Goal: Task Accomplishment & Management: Manage account settings

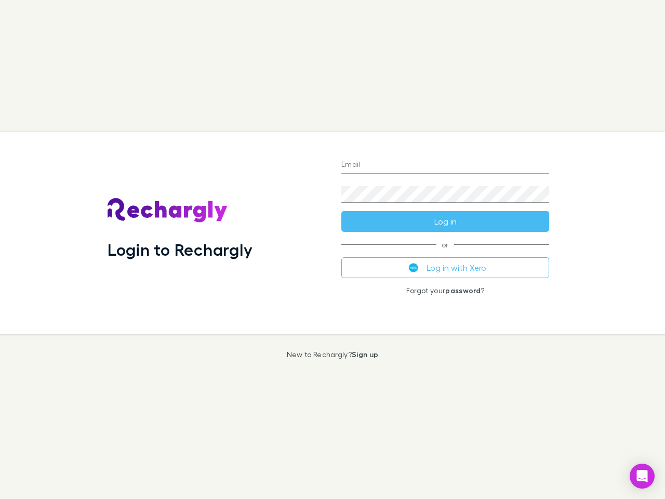
click at [333, 249] on div "Login to Rechargly" at bounding box center [216, 233] width 234 height 202
click at [445, 165] on input "Email" at bounding box center [445, 165] width 208 height 17
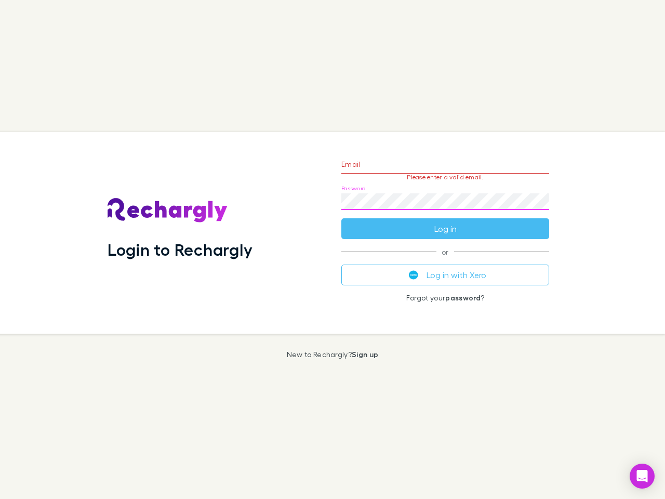
click at [445, 221] on form "Email Please enter a valid email. Password Log in" at bounding box center [445, 194] width 208 height 90
click at [445, 268] on div "Email Please enter a valid email. Password Log in or Log in with Xero Forgot yo…" at bounding box center [445, 233] width 224 height 202
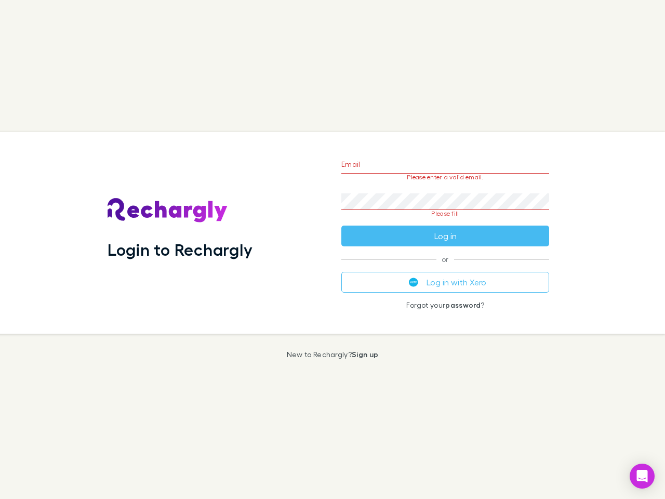
click at [642, 476] on icon "Open Intercom Messenger" at bounding box center [642, 476] width 11 height 12
